Goal: Information Seeking & Learning: Find specific page/section

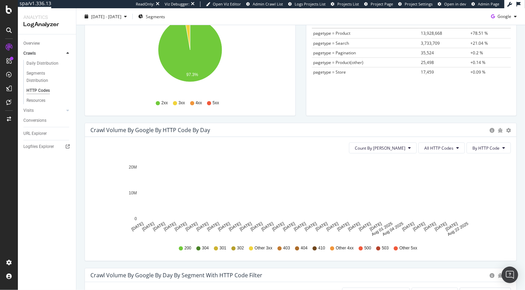
scroll to position [125, 0]
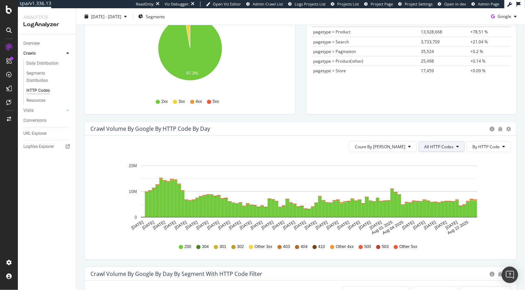
click at [453, 144] on span "All HTTP Codes" at bounding box center [438, 147] width 29 height 6
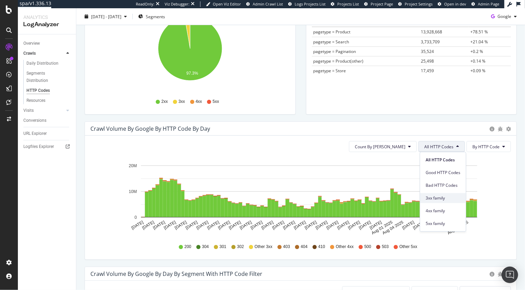
click at [433, 197] on span "3xx family" at bounding box center [442, 198] width 35 height 6
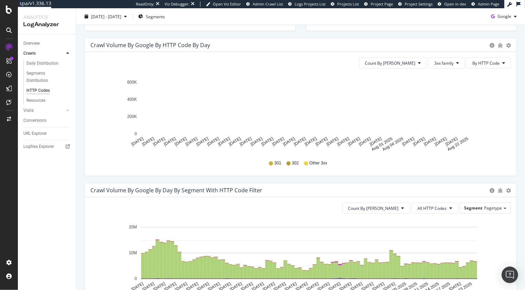
scroll to position [208, 0]
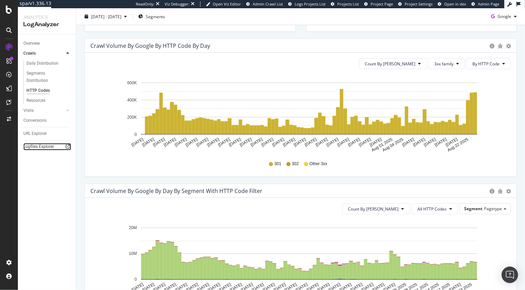
click at [67, 147] on icon at bounding box center [68, 146] width 4 height 4
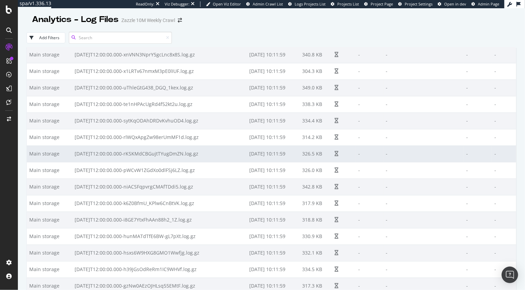
scroll to position [17822, 0]
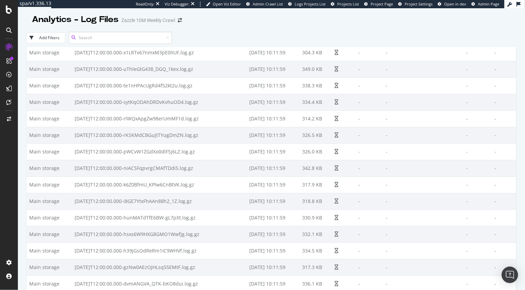
click at [142, 39] on input at bounding box center [120, 38] width 103 height 12
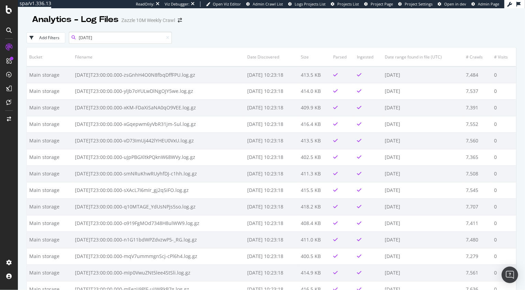
type input "2025-07-18"
click at [280, 30] on div "Add Filters 2025-07-18" at bounding box center [271, 37] width 490 height 19
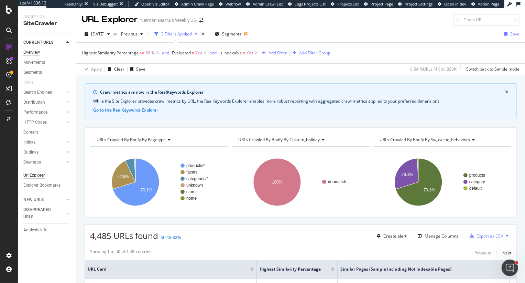
click at [31, 52] on div "Overview" at bounding box center [31, 52] width 16 height 7
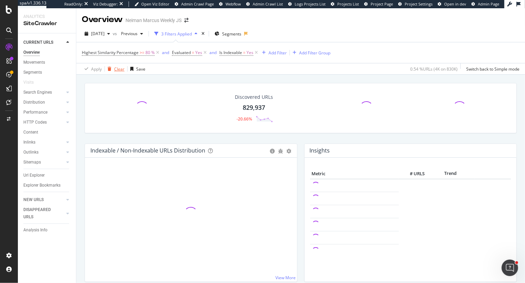
click at [115, 71] on div "Clear" at bounding box center [119, 69] width 10 height 6
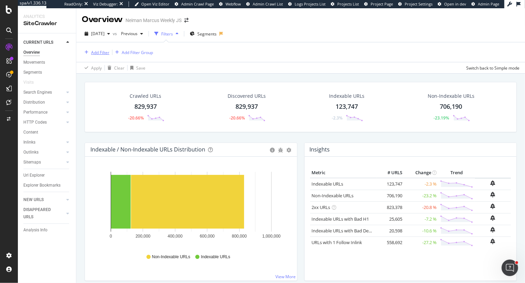
click at [101, 54] on div "Add Filter" at bounding box center [100, 52] width 18 height 6
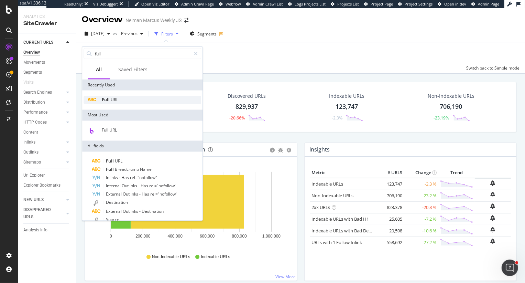
type input "full"
click at [110, 102] on div "Full URL" at bounding box center [143, 100] width 118 height 8
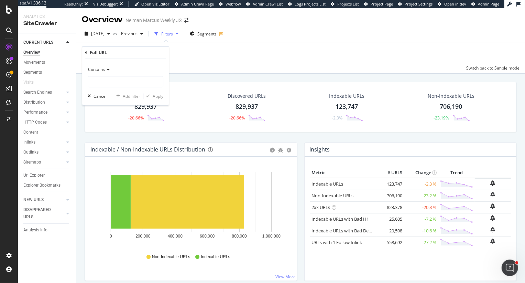
click at [102, 69] on span "Contains" at bounding box center [96, 69] width 17 height 6
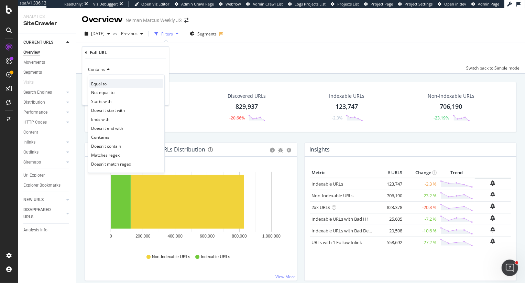
click at [107, 80] on div "Equal to" at bounding box center [126, 83] width 74 height 9
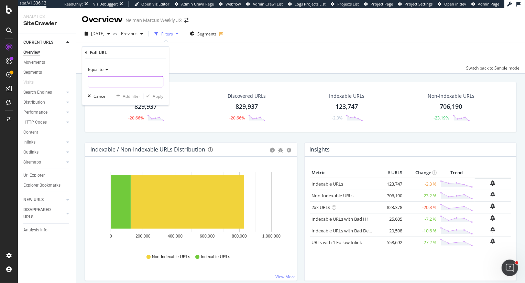
click at [107, 80] on input "text" at bounding box center [125, 81] width 75 height 11
paste input "https://www.neimanmarcus.com/p/bond-no-9-new-york-refillable-travel-spray-set-p…"
type input "https://www.neimanmarcus.com/p/bond-no-9-new-york-refillable-travel-spray-set-p…"
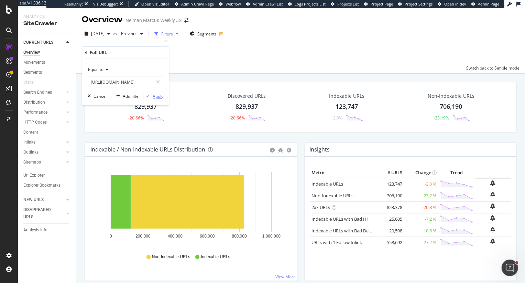
click at [156, 93] on div "Apply" at bounding box center [158, 96] width 11 height 6
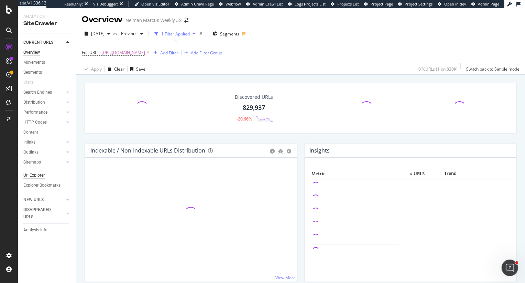
click at [35, 176] on div "Url Explorer" at bounding box center [33, 174] width 21 height 7
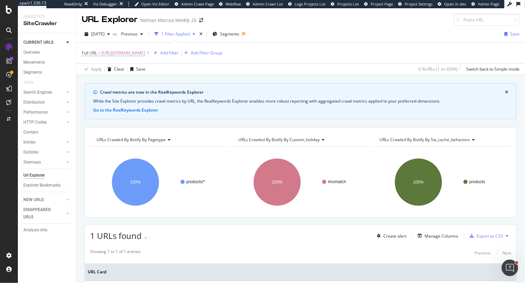
scroll to position [68, 0]
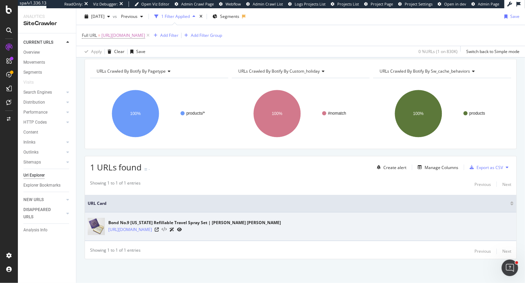
click at [167, 230] on icon at bounding box center [164, 229] width 5 height 5
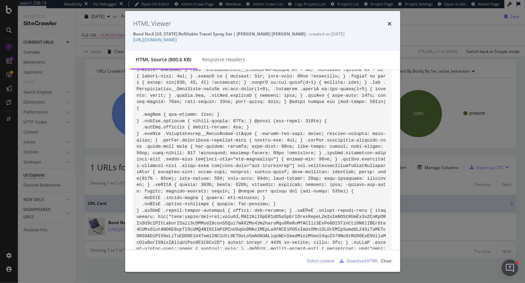
scroll to position [31623, 0]
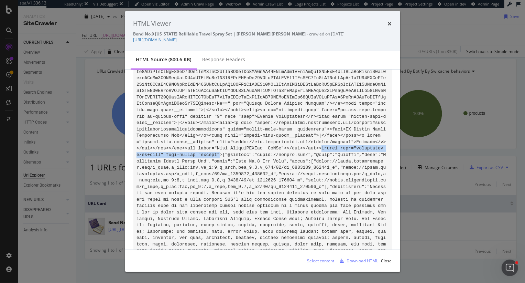
drag, startPoint x: 322, startPoint y: 153, endPoint x: 219, endPoint y: 158, distance: 103.3
copy code "script type="application/ld+json" data-testid="schema""
click at [387, 24] on div "HTML Viewer" at bounding box center [262, 23] width 258 height 9
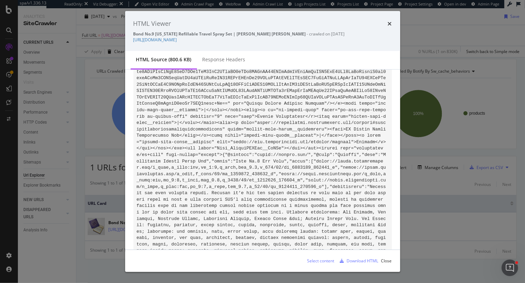
scroll to position [31770, 0]
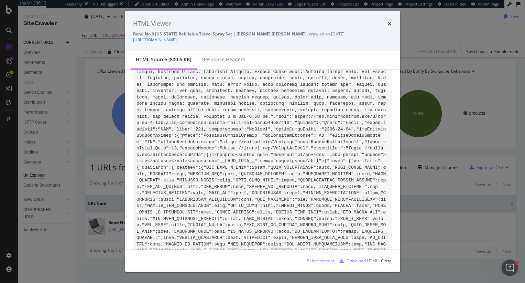
drag, startPoint x: 258, startPoint y: 158, endPoint x: 349, endPoint y: 160, distance: 90.8
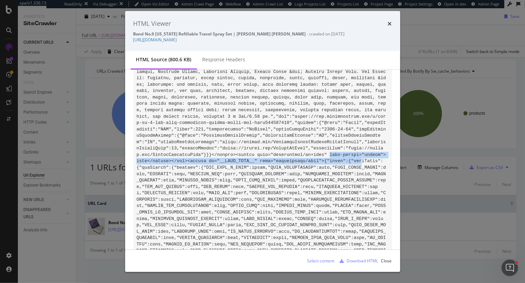
drag, startPoint x: 330, startPoint y: 161, endPoint x: 362, endPoint y: 162, distance: 32.0
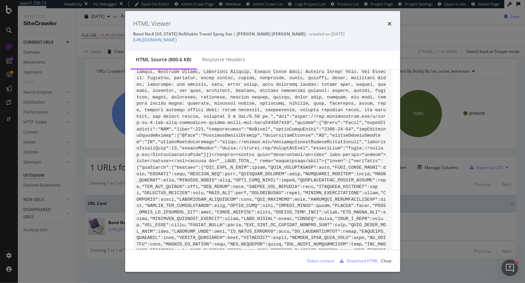
drag, startPoint x: 330, startPoint y: 158, endPoint x: 171, endPoint y: 165, distance: 158.6
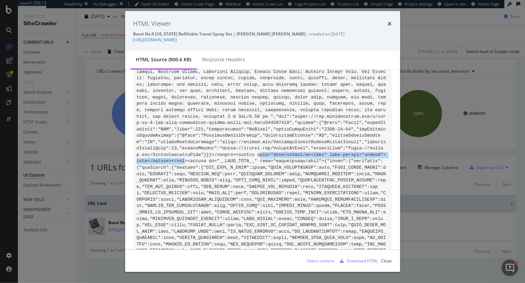
drag, startPoint x: 259, startPoint y: 160, endPoint x: 186, endPoint y: 166, distance: 73.4
copy code "ype="application/ld+json" data-testid="schema">null</script></div"
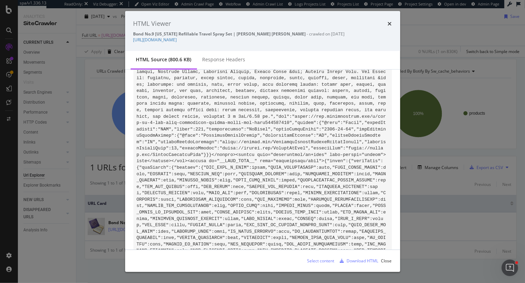
drag, startPoint x: 236, startPoint y: 159, endPoint x: 260, endPoint y: 160, distance: 24.1
copy code "<script t"
click at [318, 260] on div "Select content" at bounding box center [320, 260] width 27 height 6
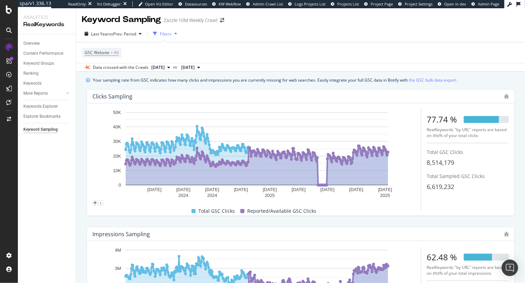
scroll to position [100, 0]
